Goal: Task Accomplishment & Management: Use online tool/utility

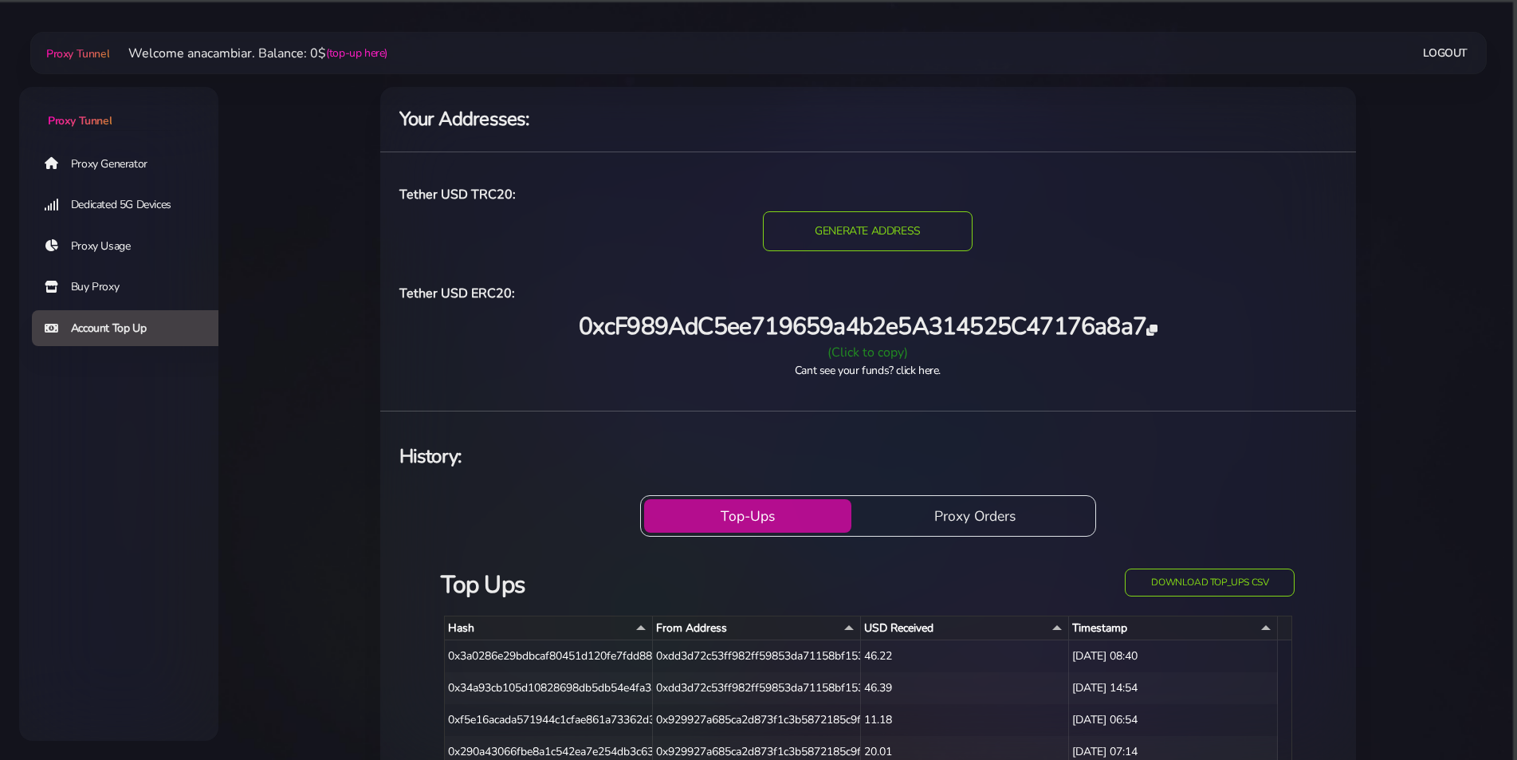
click at [872, 355] on div "(Click to copy)" at bounding box center [868, 352] width 956 height 19
click at [82, 163] on link "Proxy Generator" at bounding box center [131, 163] width 199 height 37
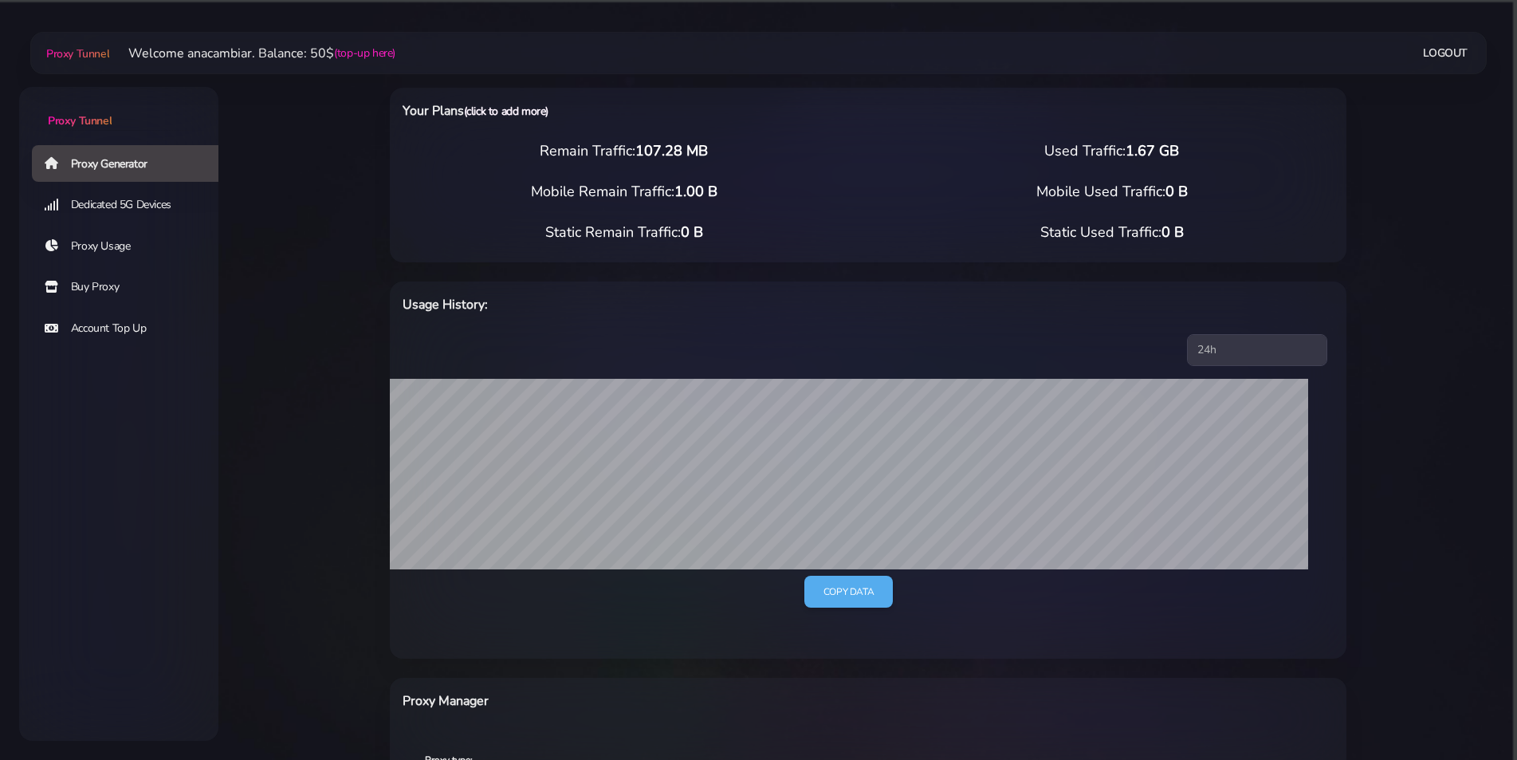
click at [508, 112] on link "(click to add more)" at bounding box center [506, 111] width 84 height 15
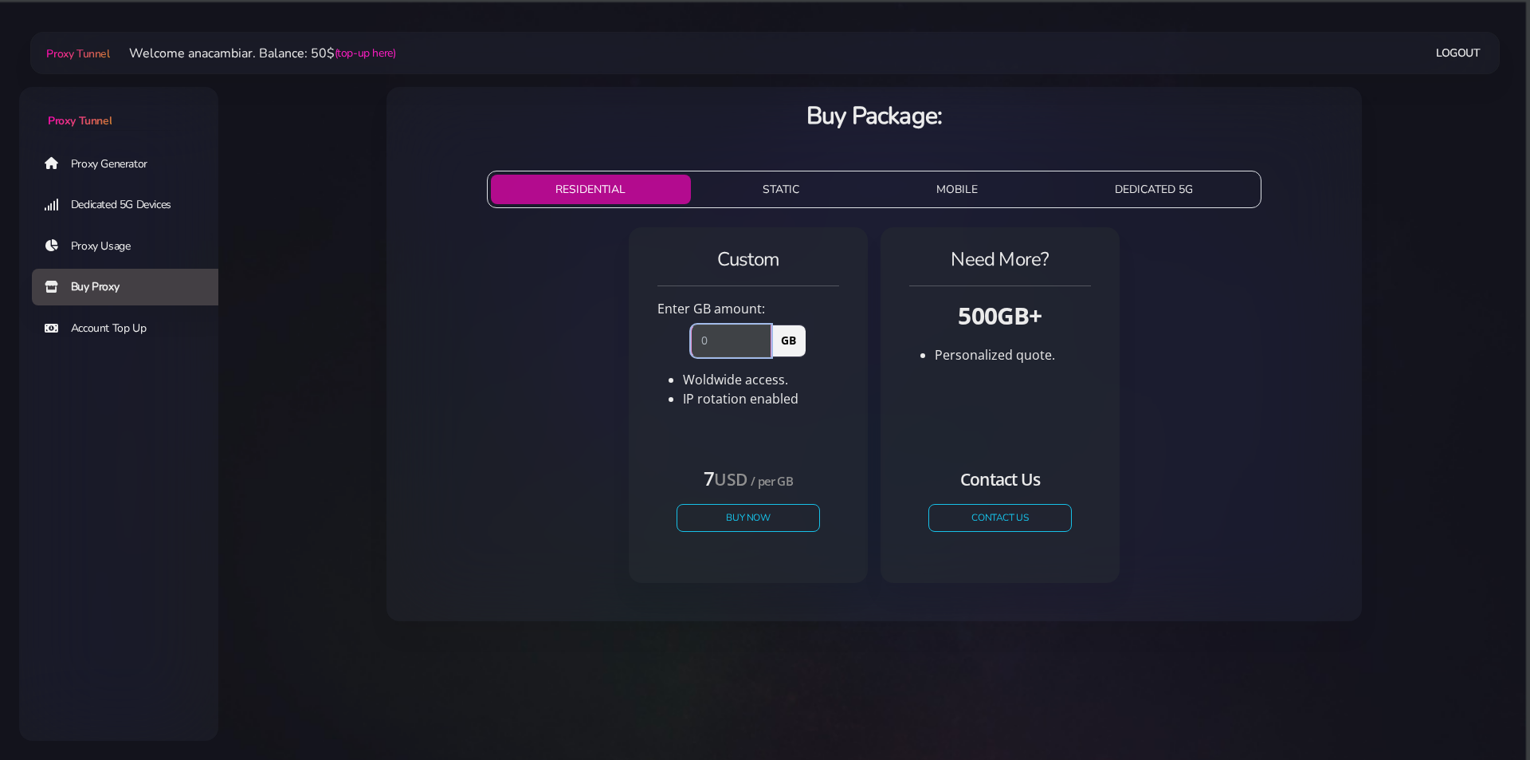
drag, startPoint x: 729, startPoint y: 336, endPoint x: 606, endPoint y: 336, distance: 123.5
click at [610, 336] on div "Custom Enter GB amount: GB Woldwide access. IP rotation enabled" at bounding box center [874, 411] width 950 height 381
type input "1"
click at [748, 513] on button "Buy Now" at bounding box center [748, 518] width 147 height 28
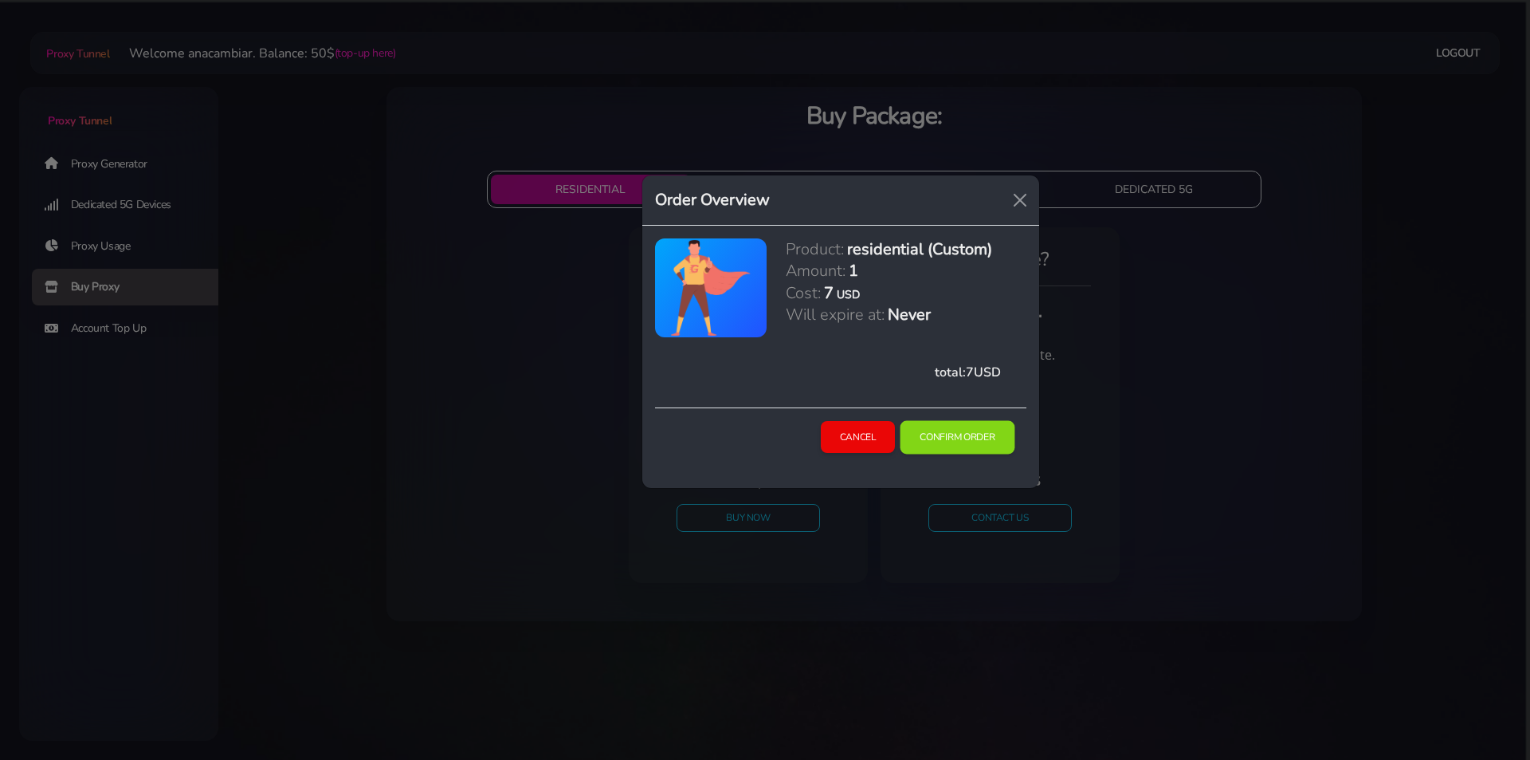
click at [945, 445] on button "Confirm Order" at bounding box center [958, 436] width 115 height 33
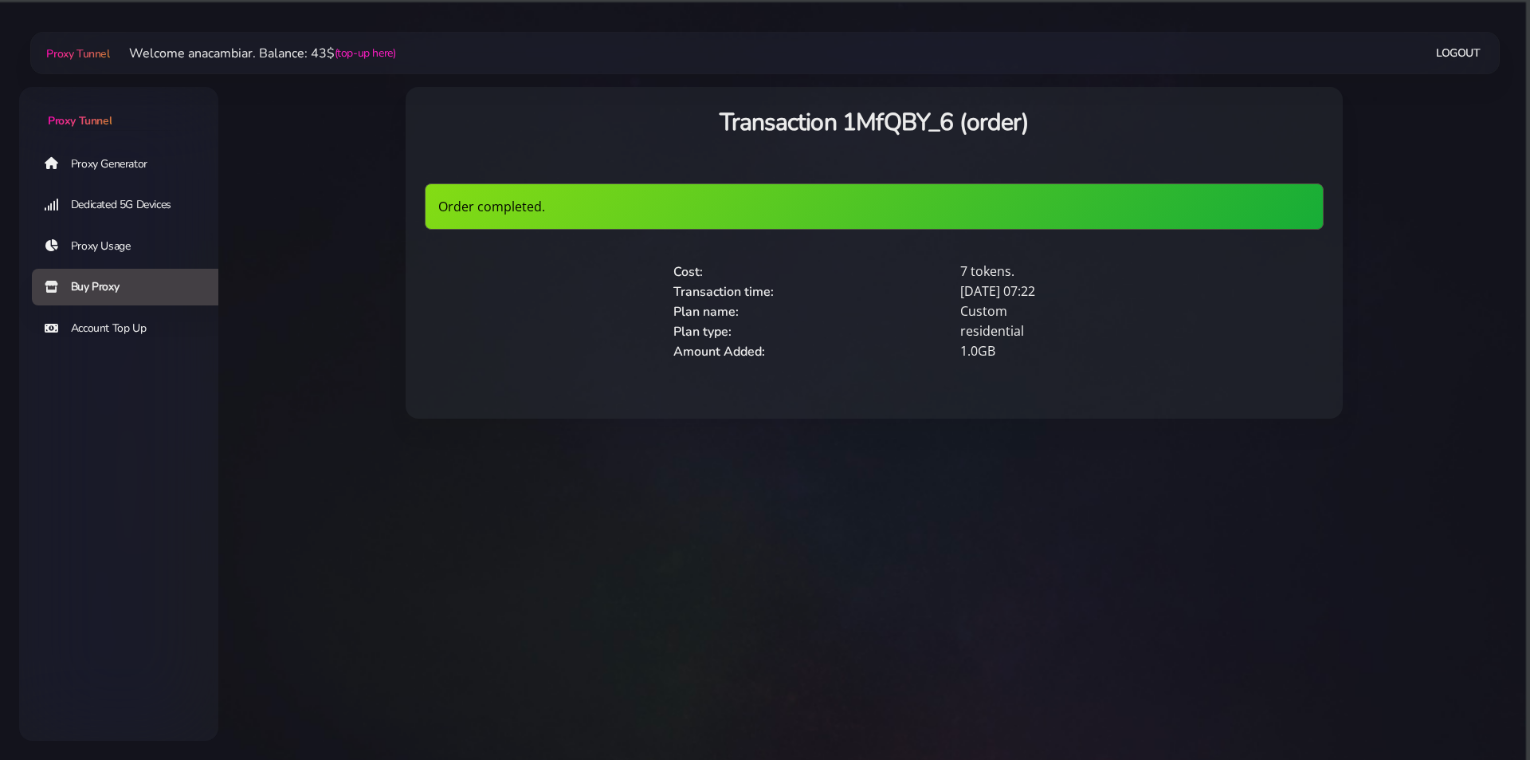
click at [102, 165] on link "Proxy Generator" at bounding box center [131, 163] width 199 height 37
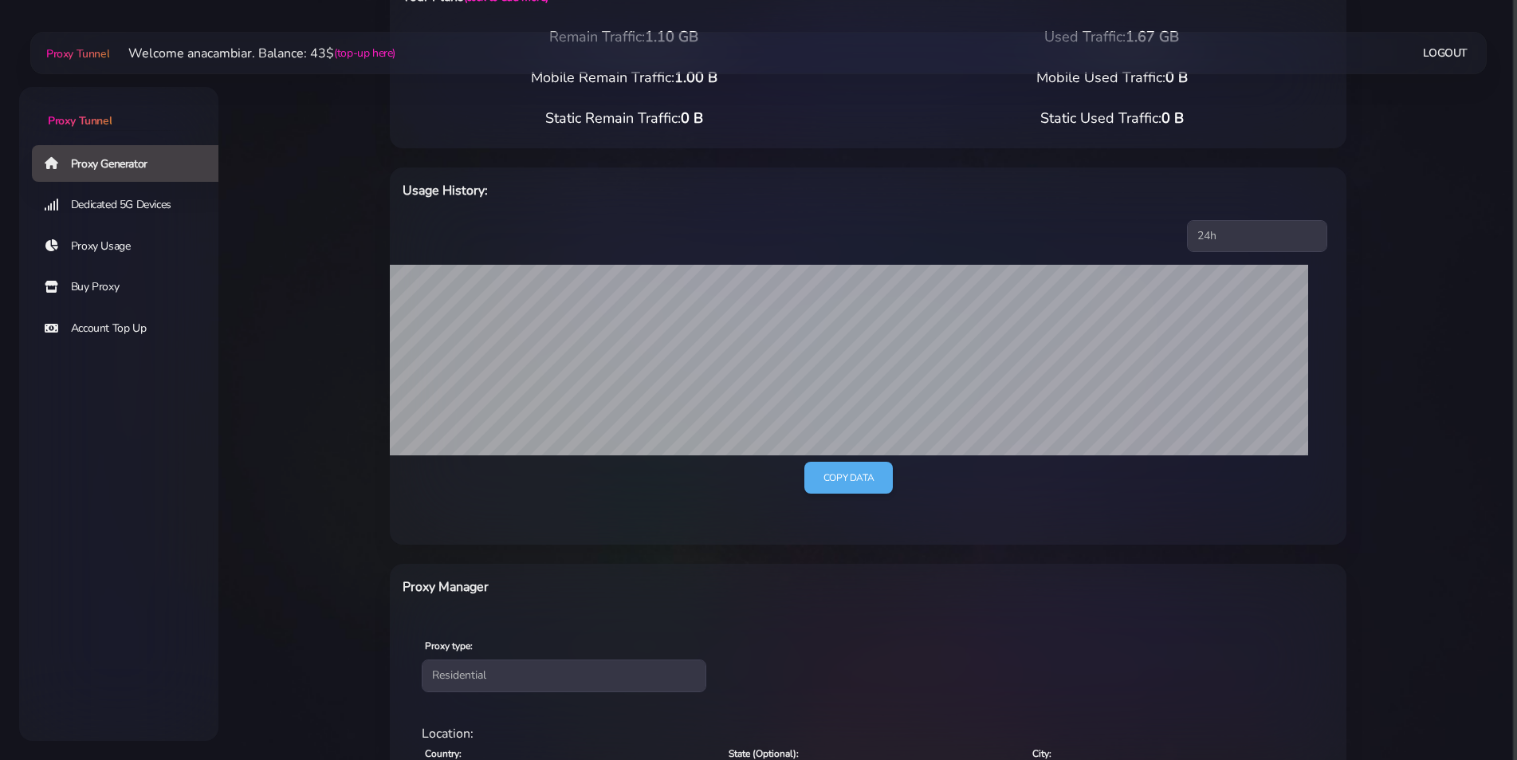
scroll to position [429, 0]
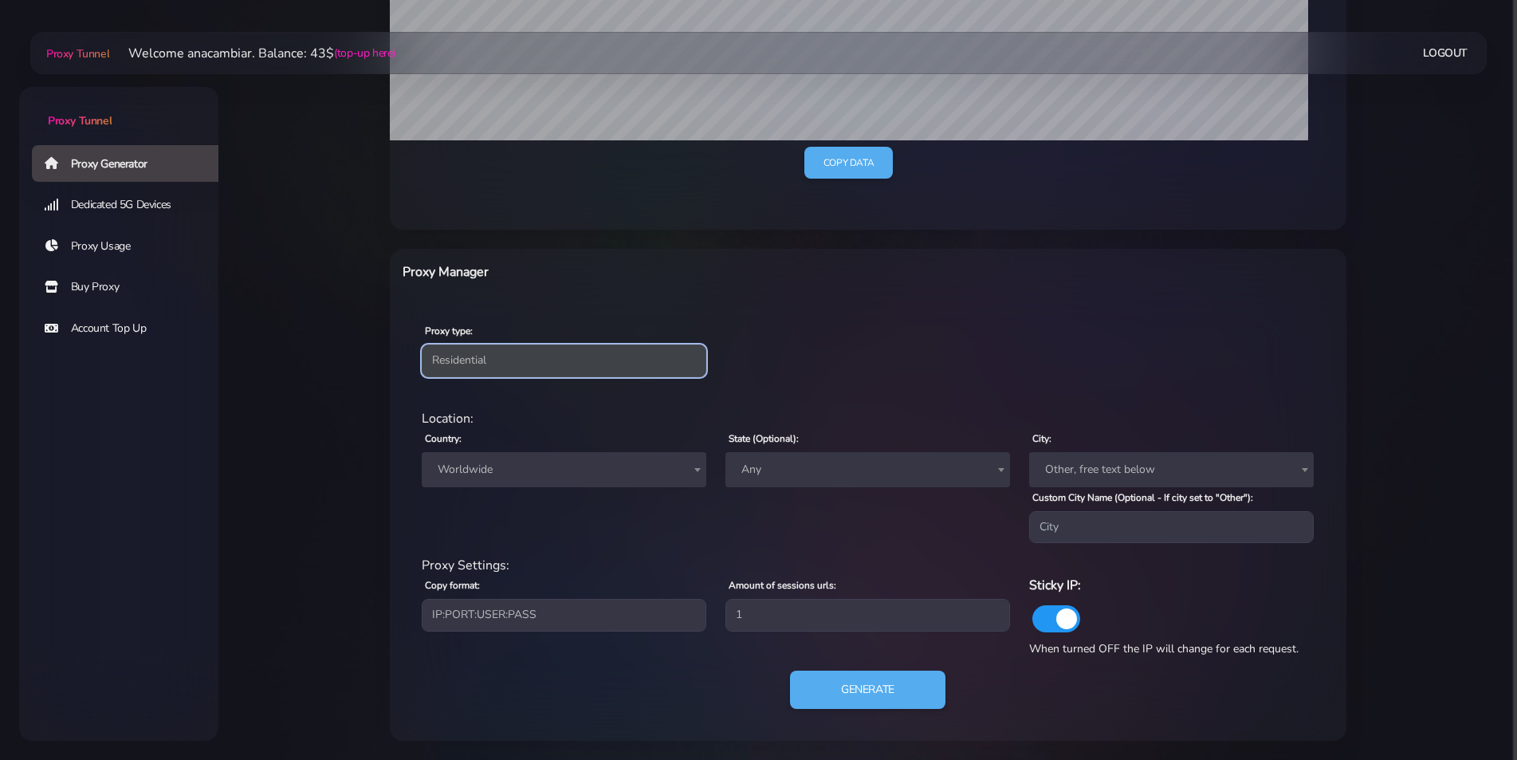
click at [467, 354] on select "Residential Static Mobile" at bounding box center [564, 360] width 285 height 32
click at [466, 359] on select "Residential Static Mobile" at bounding box center [564, 360] width 285 height 32
click at [457, 471] on span "Worldwide" at bounding box center [563, 469] width 265 height 22
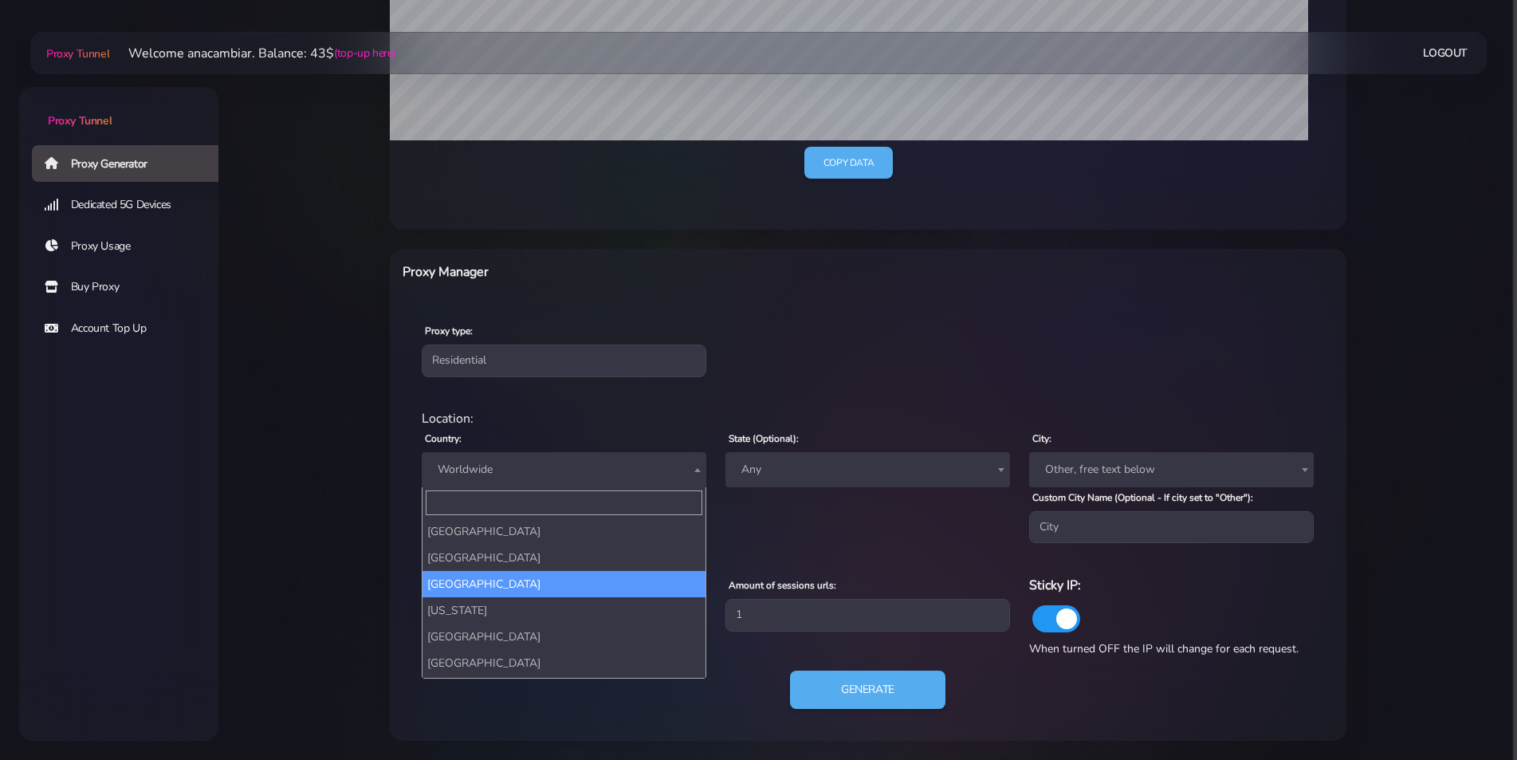
scroll to position [239, 0]
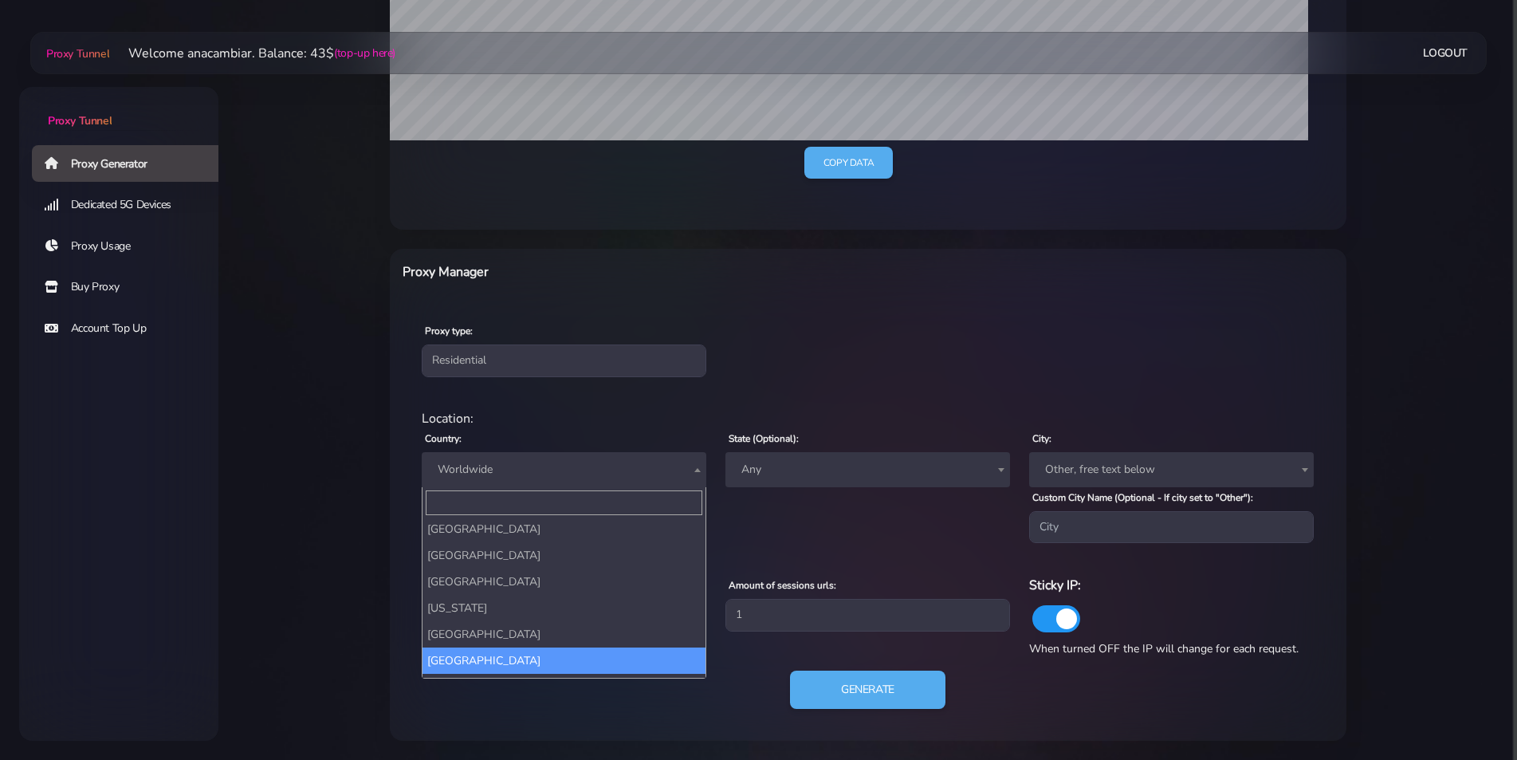
select select "AU"
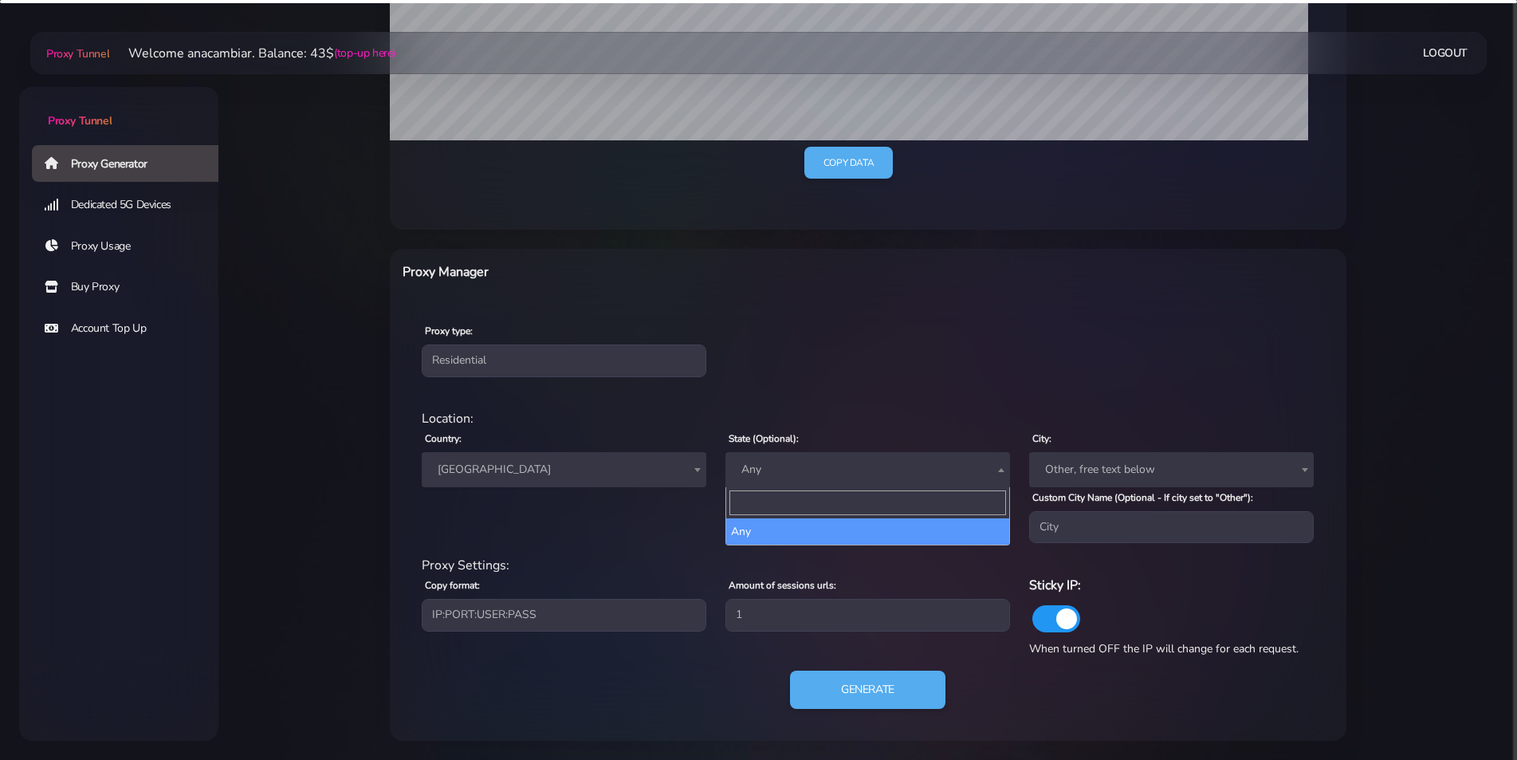
click at [825, 465] on span "Any" at bounding box center [867, 469] width 265 height 22
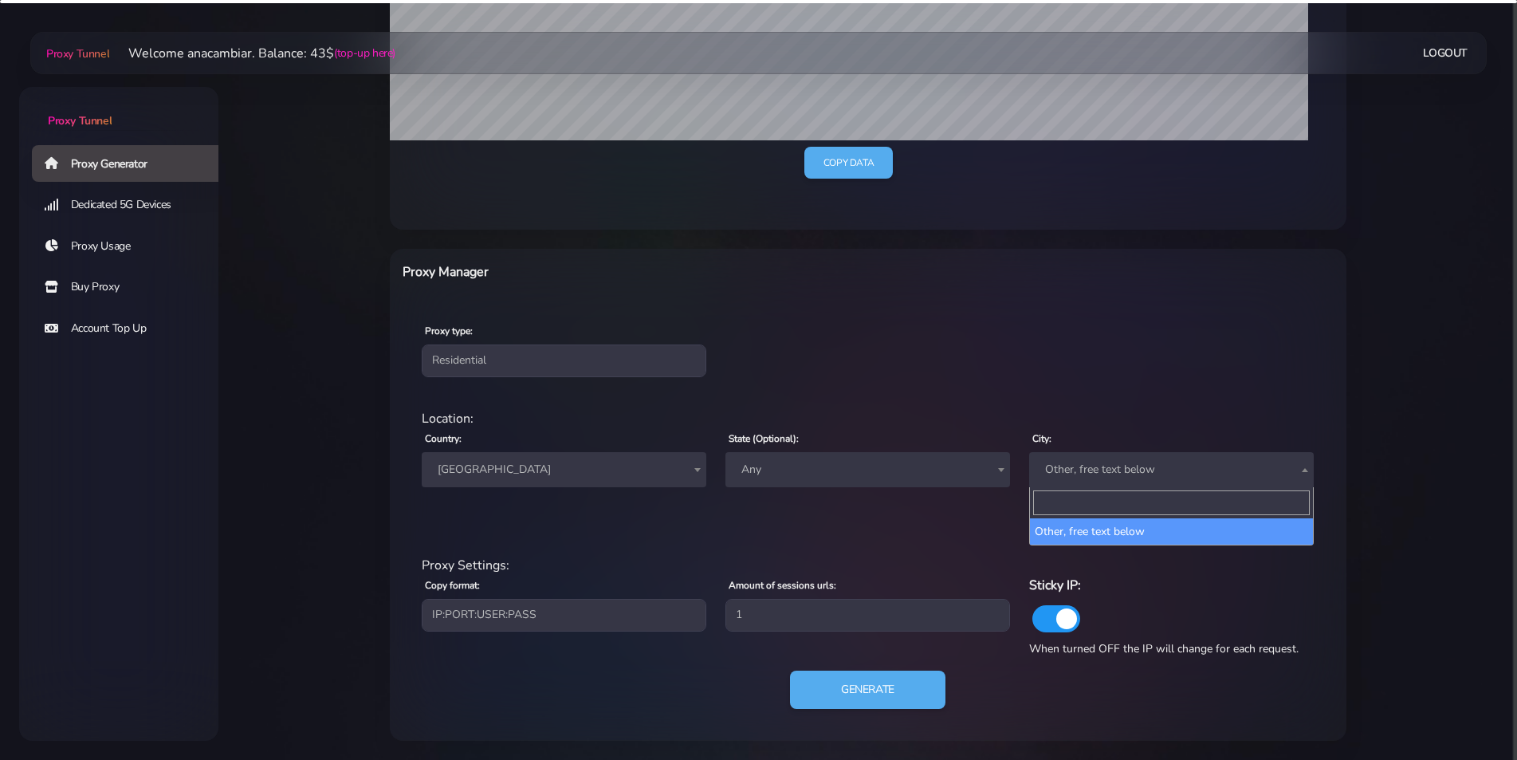
click at [1059, 467] on span "Other, free text below" at bounding box center [1171, 469] width 265 height 22
type input "br"
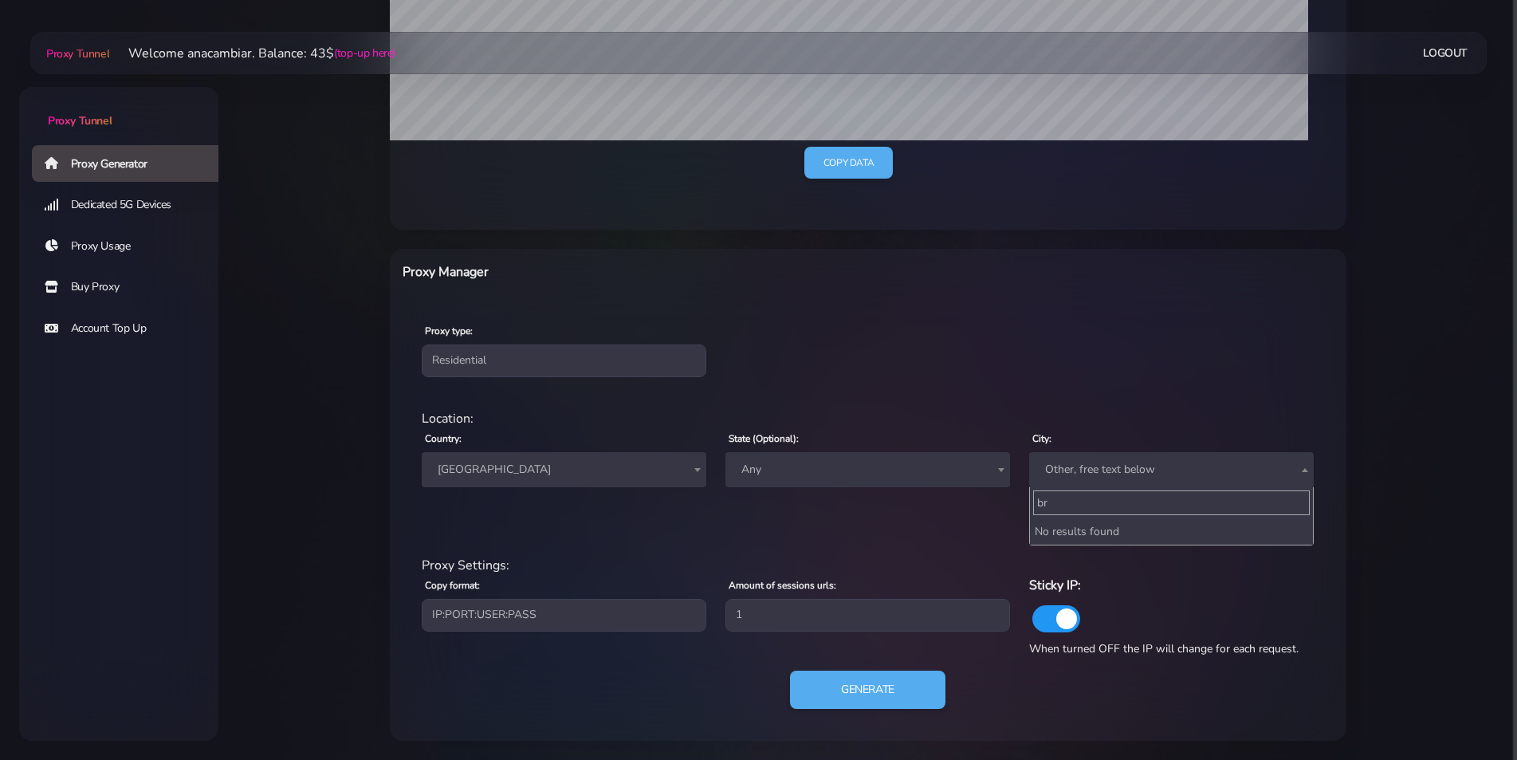
drag, startPoint x: 1063, startPoint y: 501, endPoint x: 1001, endPoint y: 501, distance: 62.2
click at [1001, 501] on body "Proxy Tunnel Proxy Generator Dedicated 5G Devices Proxy Usage Buy Proxy Account…" at bounding box center [758, 183] width 1517 height 1113
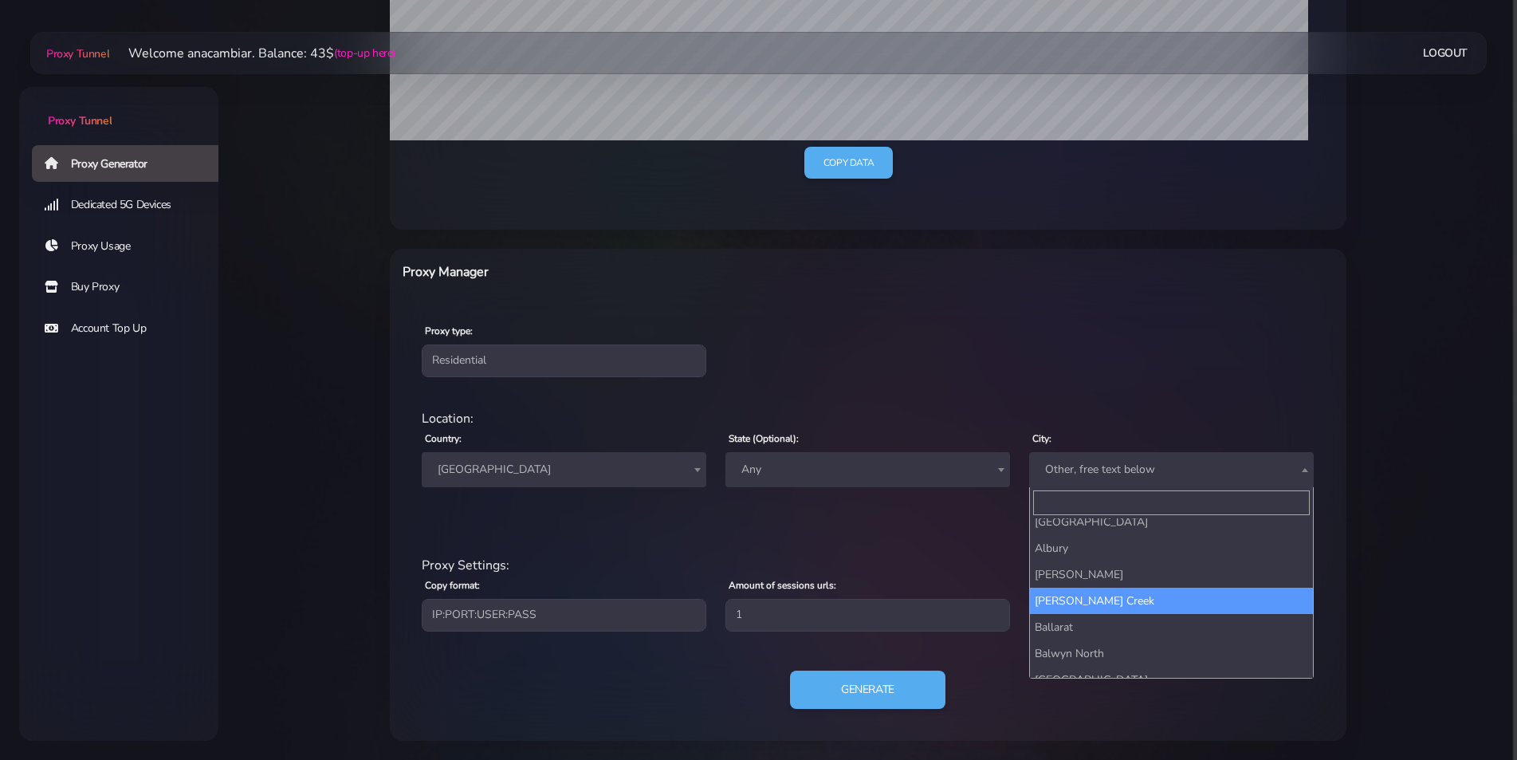
scroll to position [159, 0]
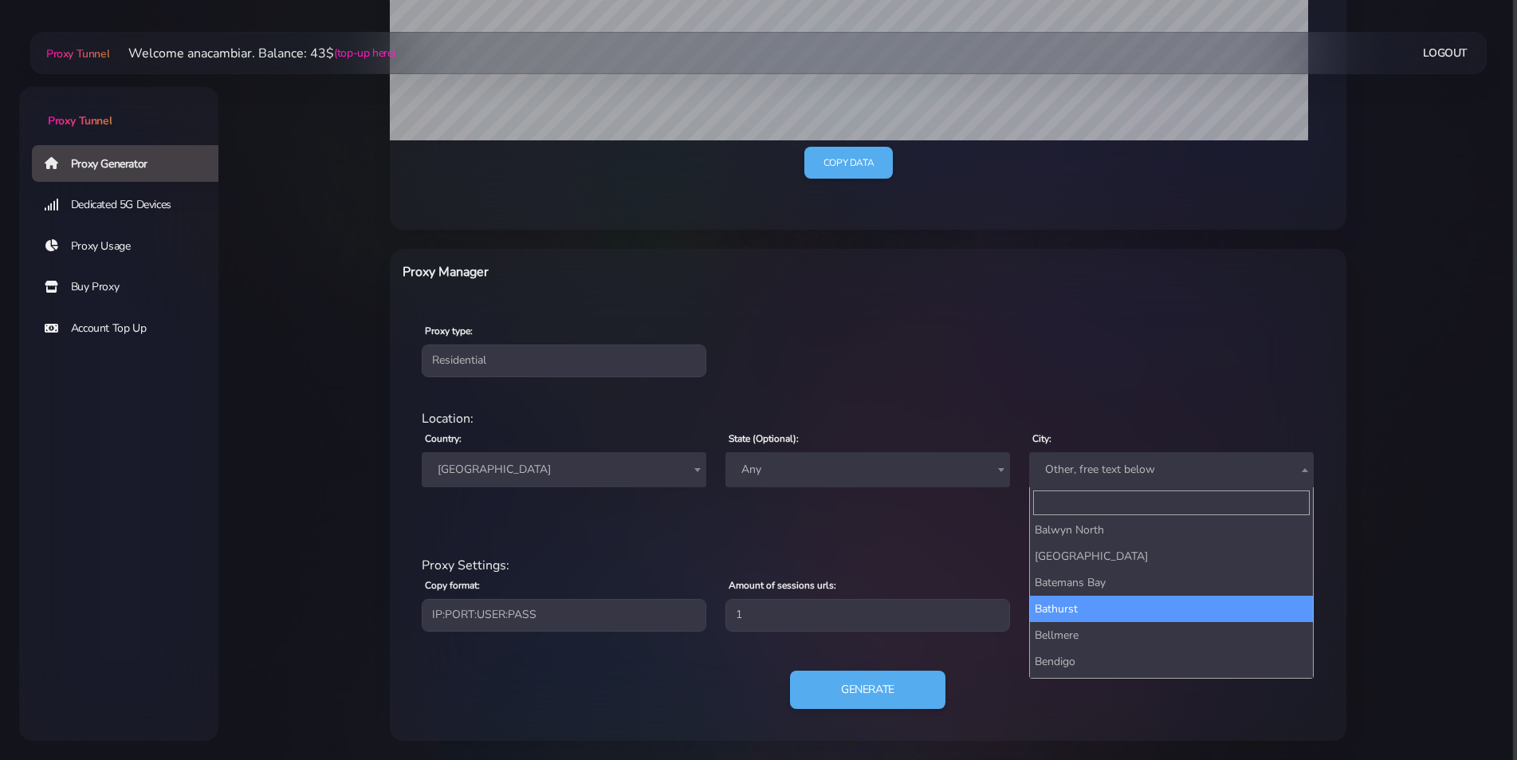
type input "q"
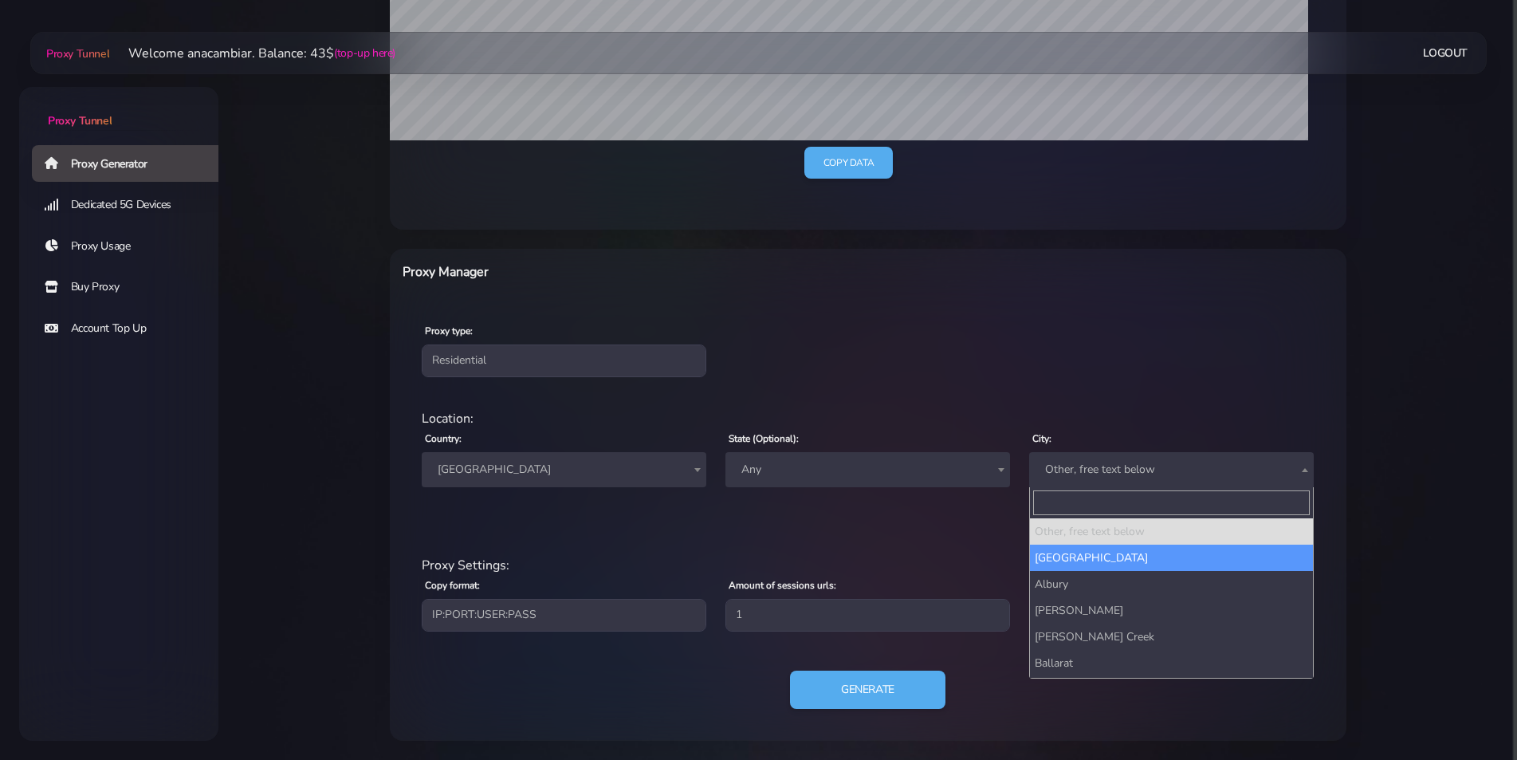
click at [957, 547] on div "Location: Country: Worldwide [GEOGRAPHIC_DATA] [GEOGRAPHIC_DATA] [GEOGRAPHIC_DA…" at bounding box center [868, 482] width 912 height 147
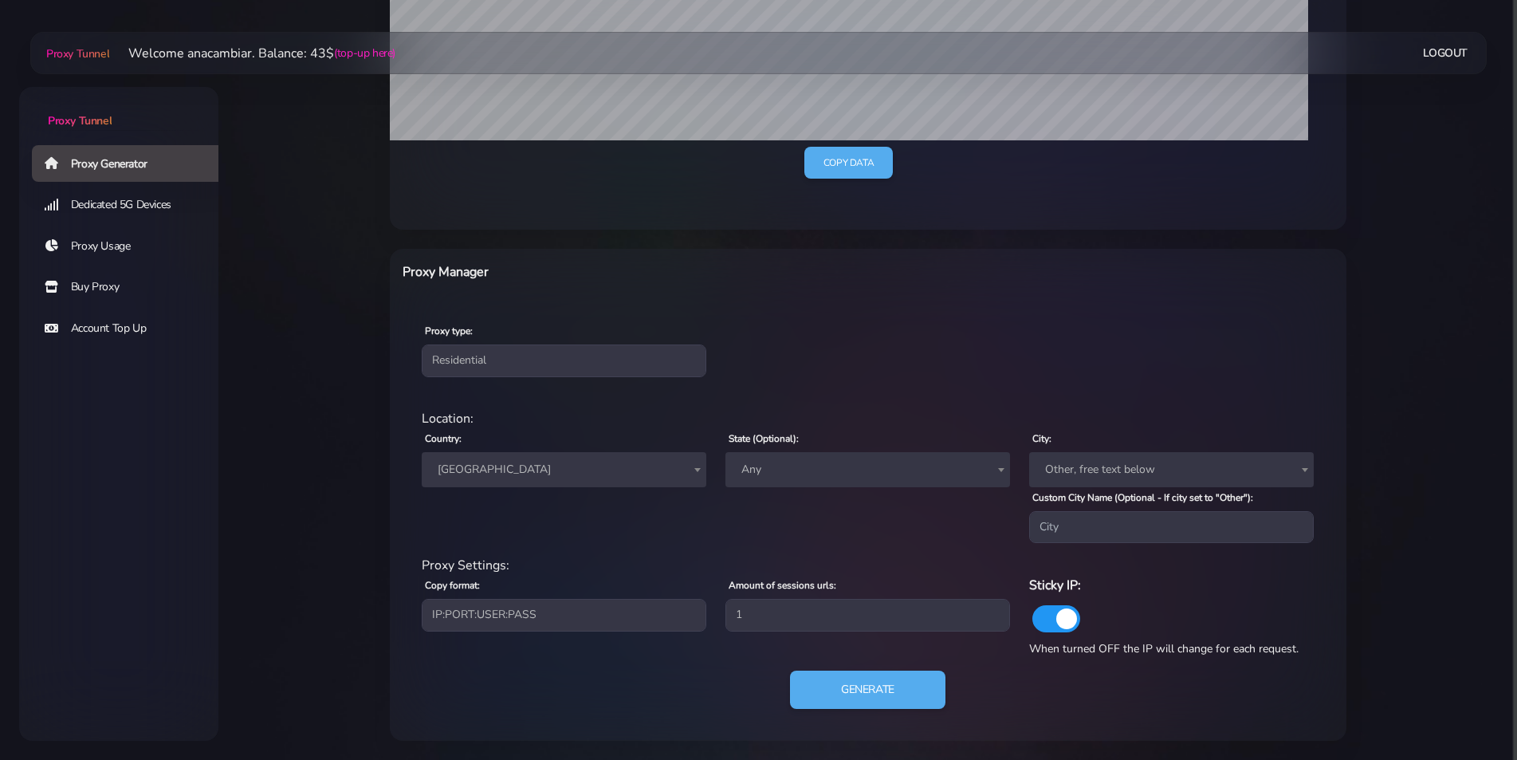
click at [867, 466] on span "Any" at bounding box center [867, 469] width 265 height 22
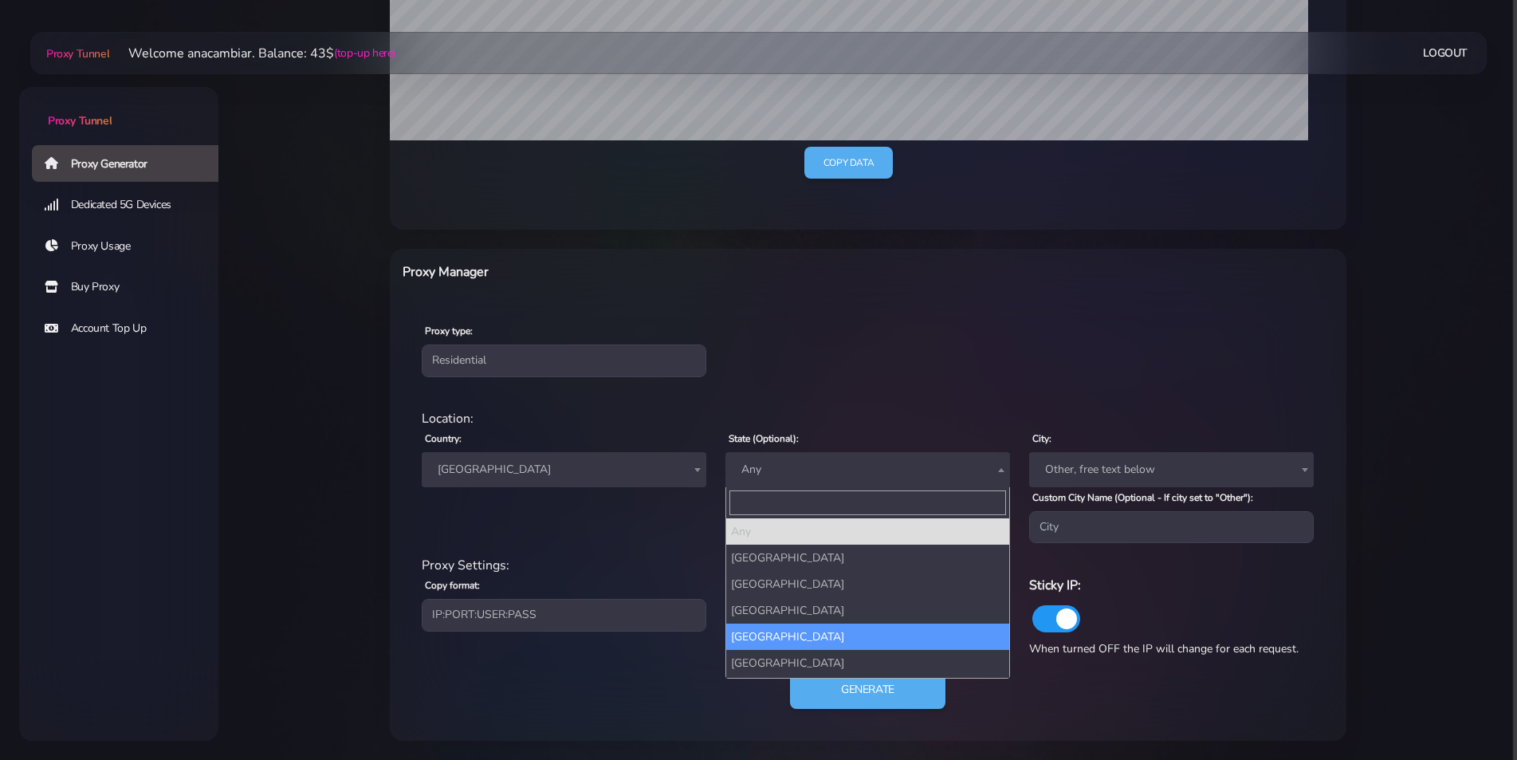
select select "[GEOGRAPHIC_DATA]"
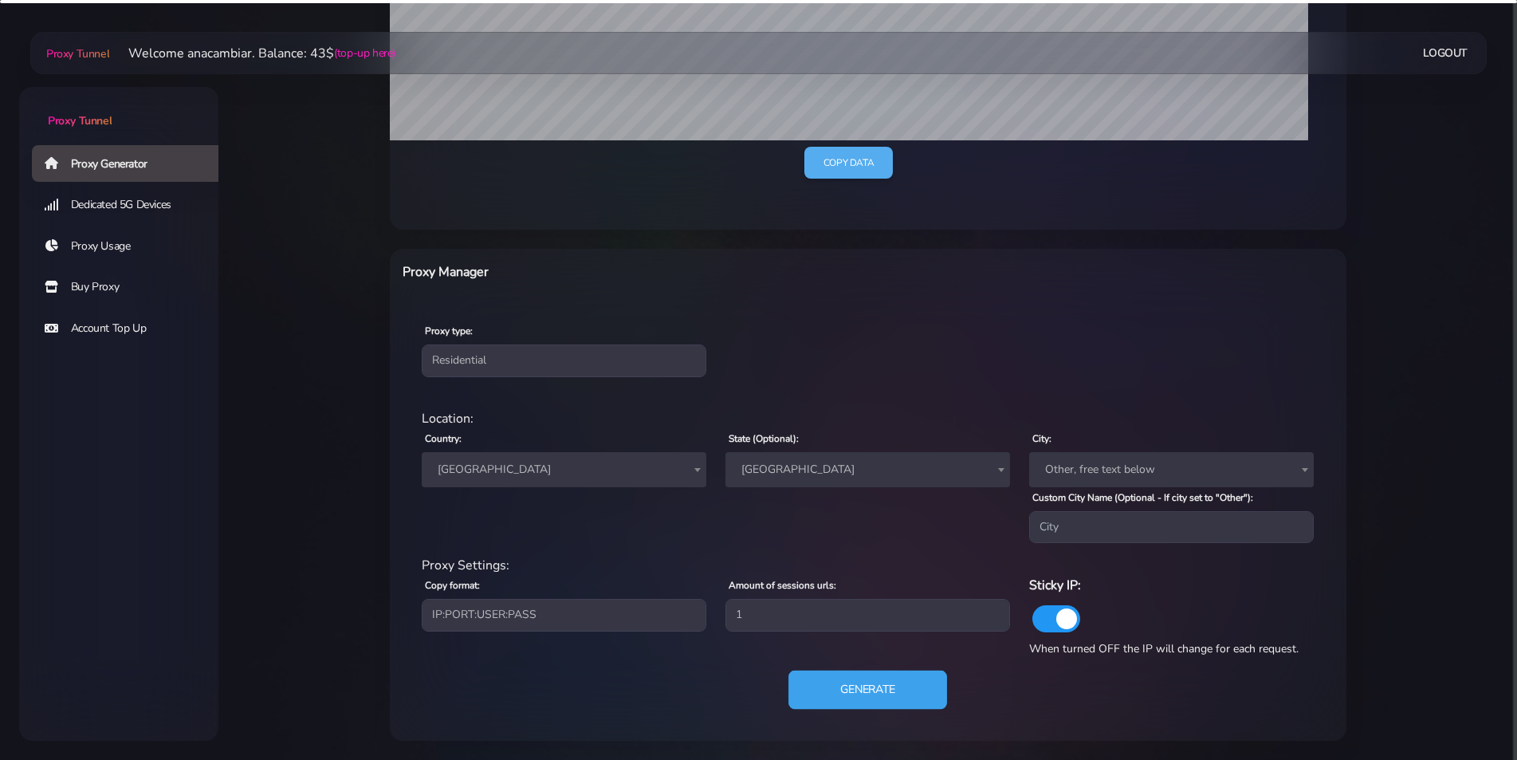
click at [849, 690] on button "Generate" at bounding box center [867, 689] width 159 height 39
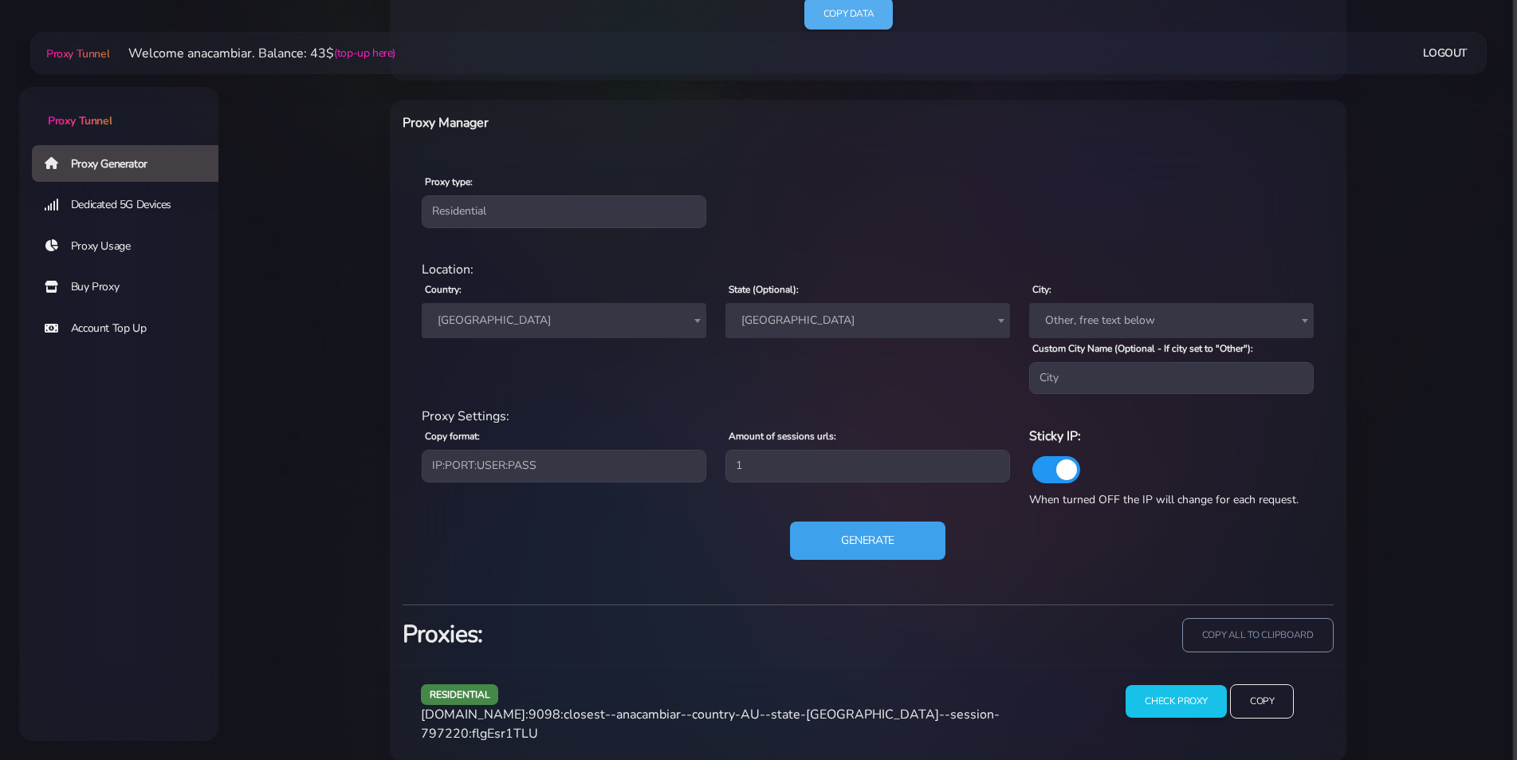
scroll to position [587, 0]
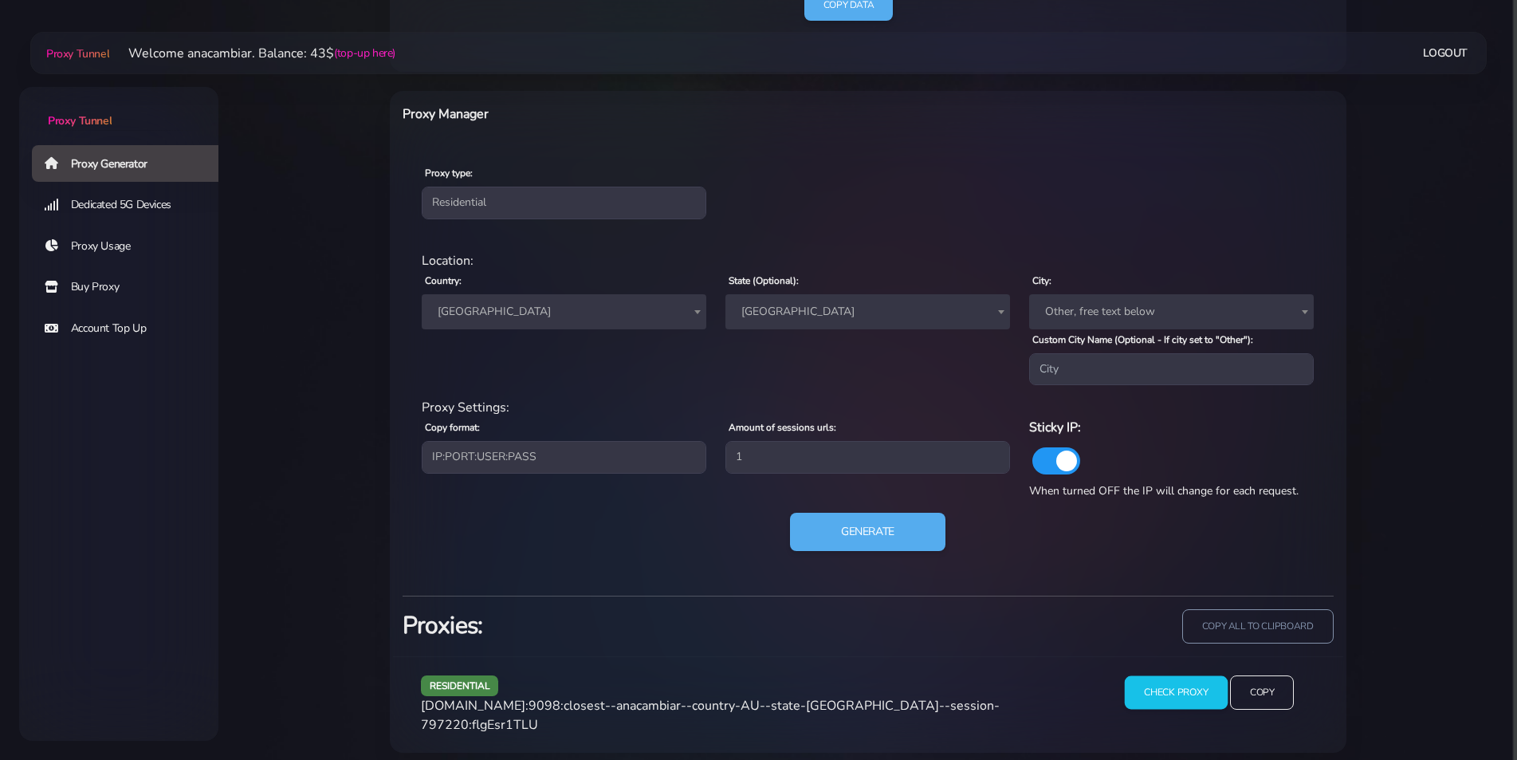
click at [1180, 695] on input "Check Proxy" at bounding box center [1176, 692] width 103 height 33
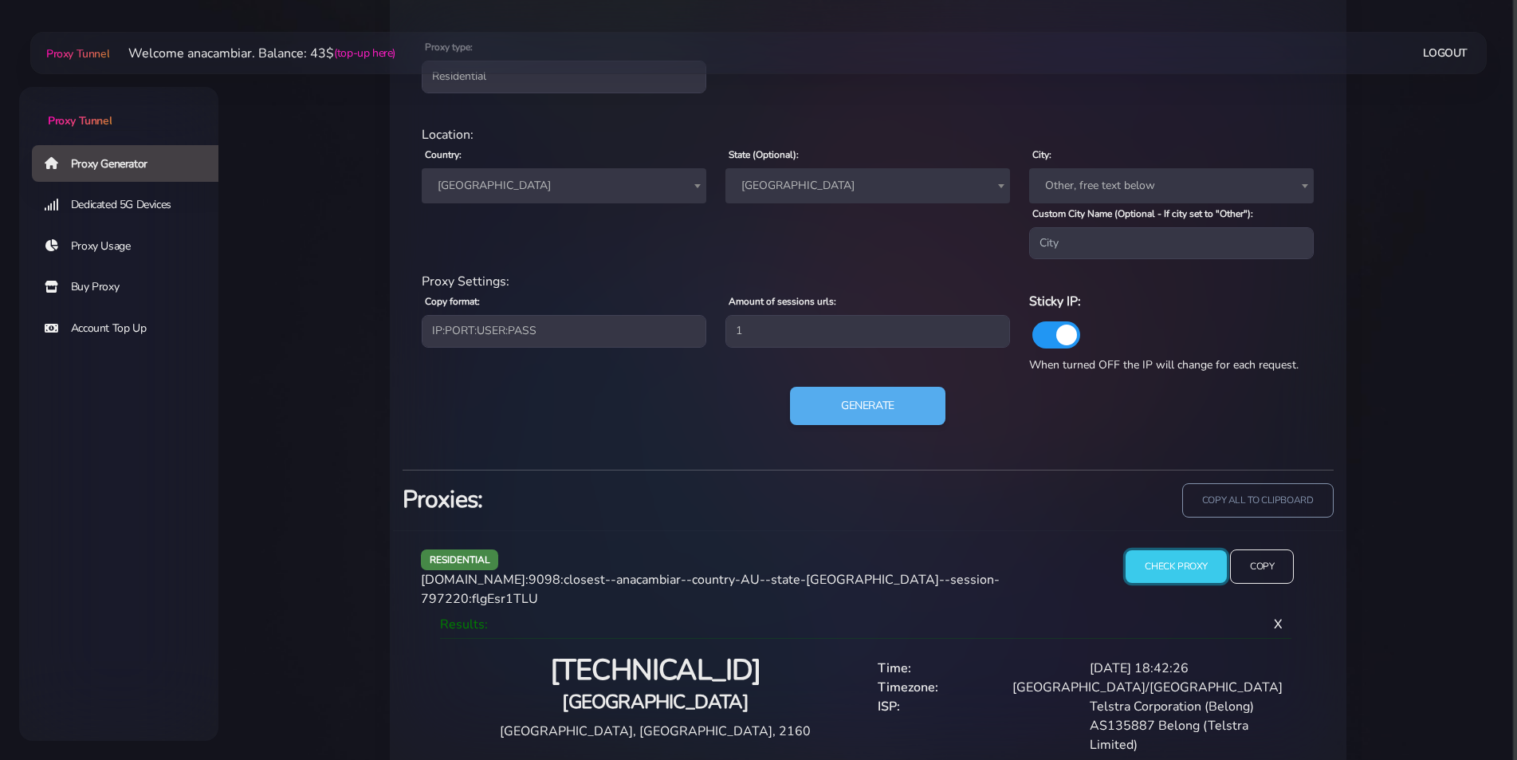
scroll to position [732, 0]
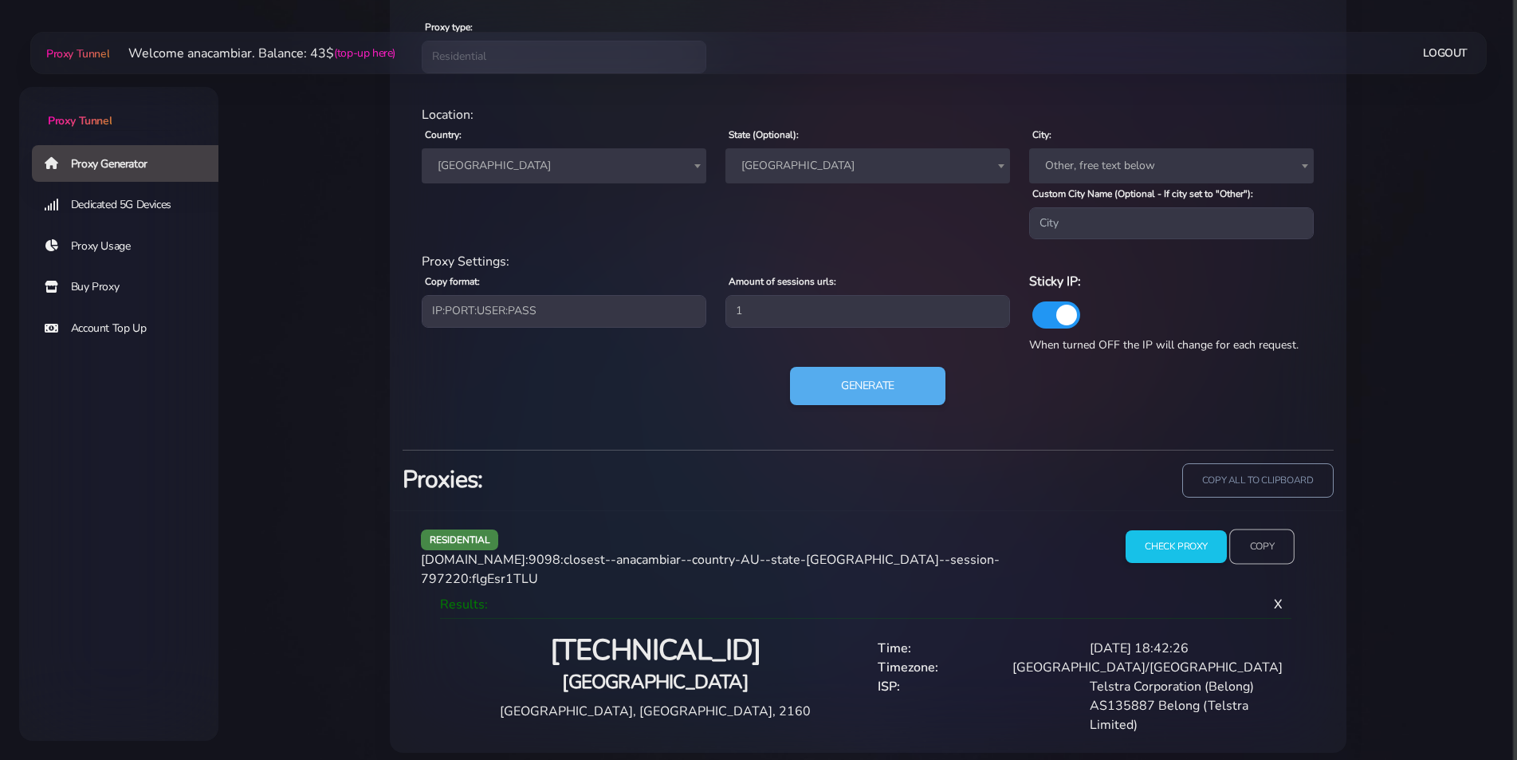
click at [1259, 546] on input "Copy" at bounding box center [1261, 546] width 65 height 35
